Goal: Find specific page/section: Find specific page/section

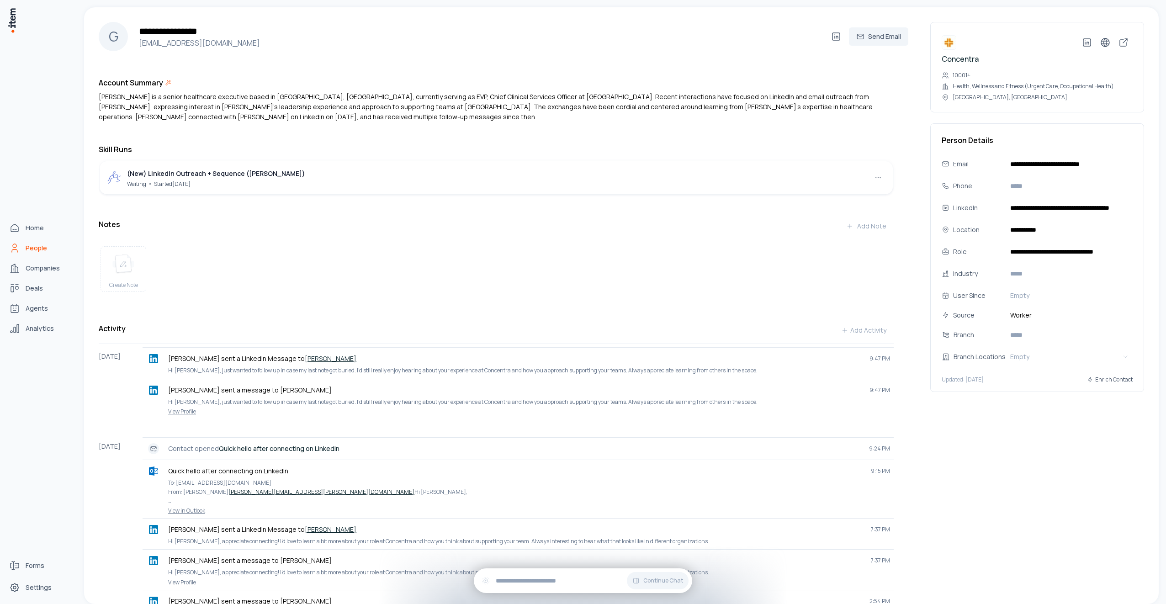
click at [37, 249] on span "People" at bounding box center [36, 247] width 21 height 9
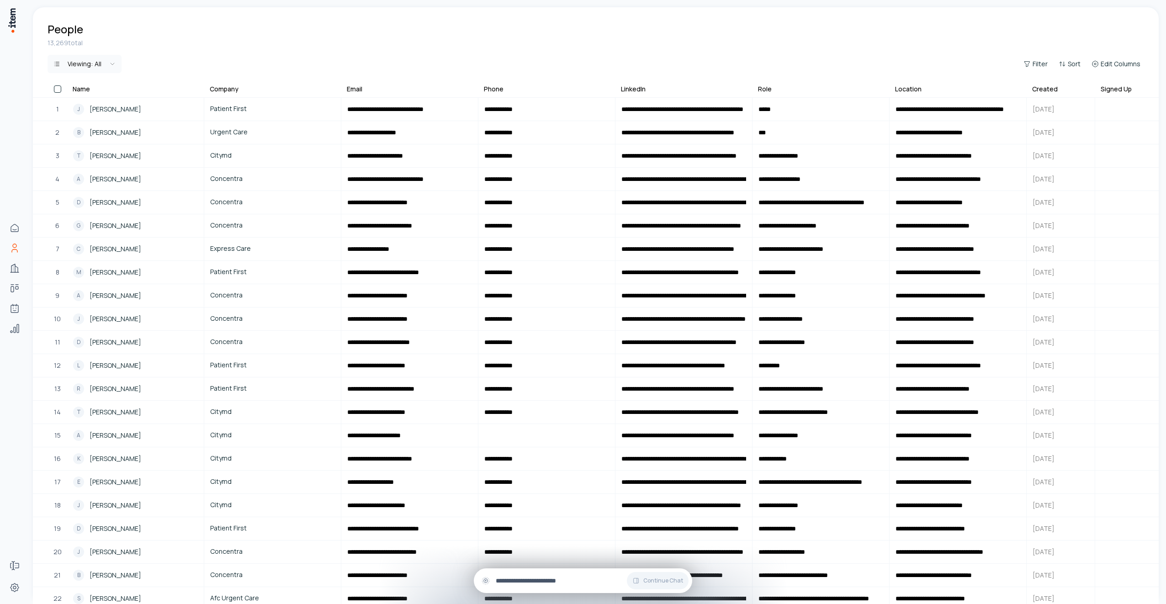
click at [529, 577] on input "text" at bounding box center [590, 581] width 189 height 10
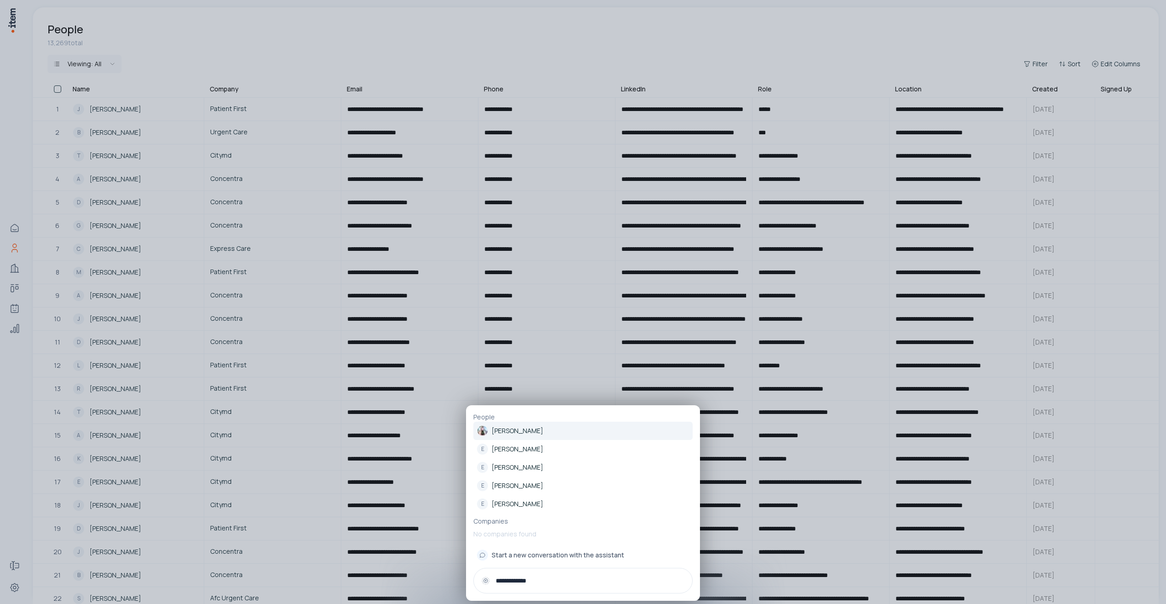
type input "**********"
click at [509, 432] on p "[PERSON_NAME]" at bounding box center [518, 430] width 52 height 9
